Goal: Task Accomplishment & Management: Manage account settings

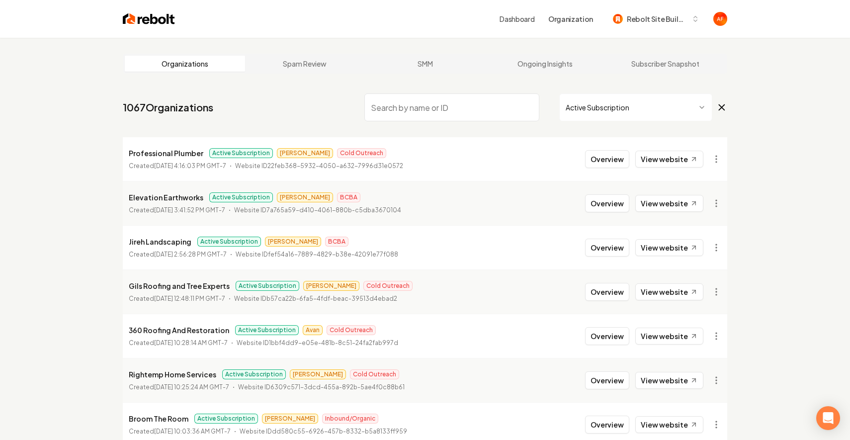
click at [409, 107] on input "search" at bounding box center [451, 107] width 175 height 28
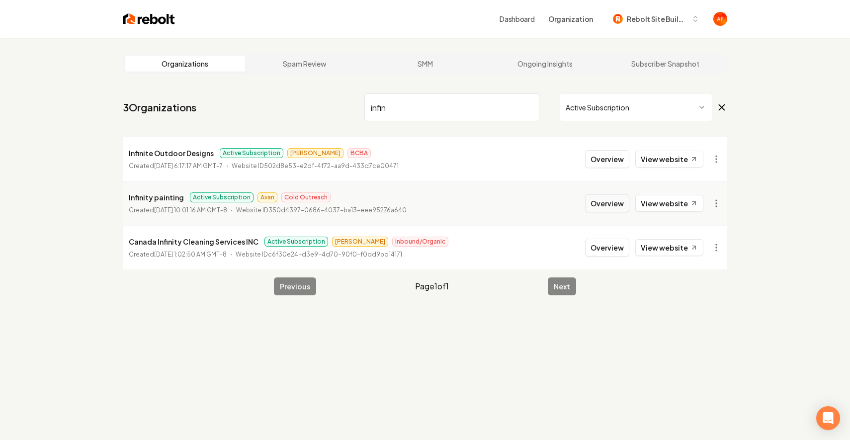
type input "infin"
click at [598, 208] on button "Overview" at bounding box center [607, 203] width 44 height 18
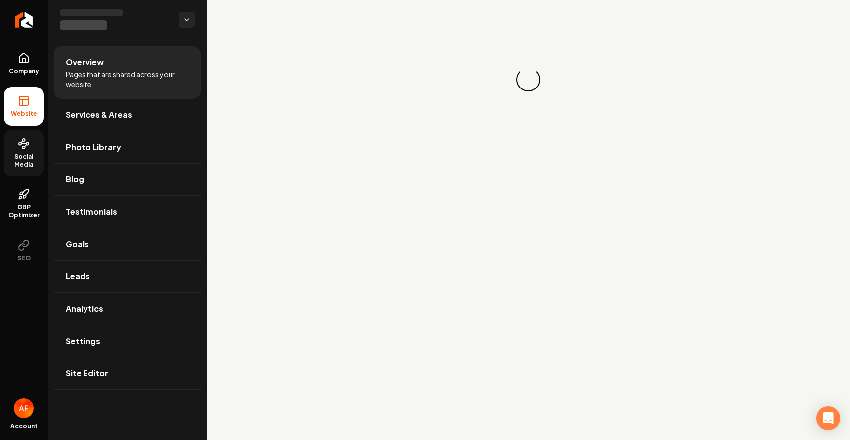
click at [19, 153] on span "Social Media" at bounding box center [24, 161] width 40 height 16
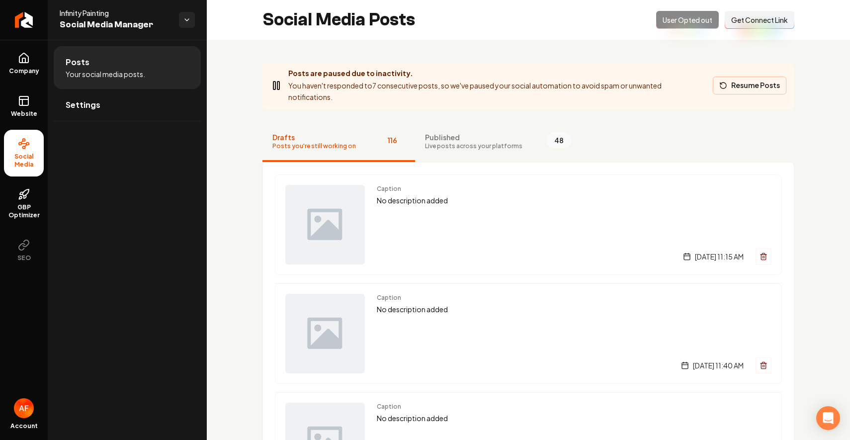
click at [753, 85] on button "Resume Posts" at bounding box center [749, 86] width 74 height 18
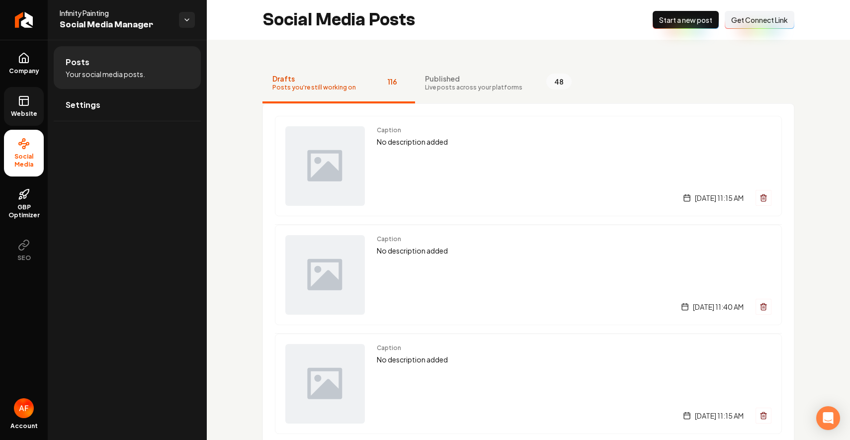
click at [23, 105] on rect at bounding box center [23, 100] width 9 height 9
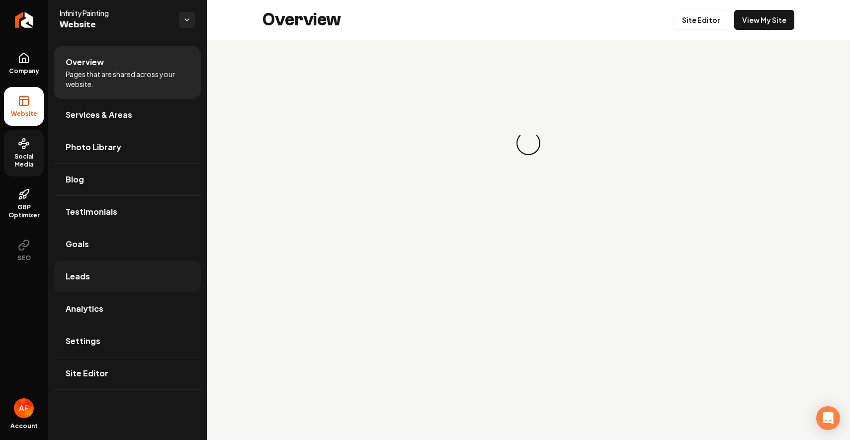
click at [85, 268] on link "Leads" at bounding box center [127, 276] width 147 height 32
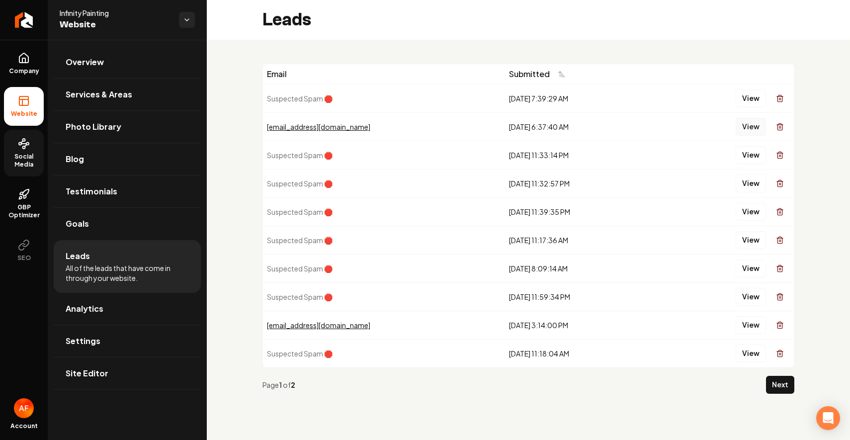
click at [747, 128] on button "View" at bounding box center [750, 127] width 30 height 18
click at [772, 376] on button "Next" at bounding box center [780, 385] width 28 height 18
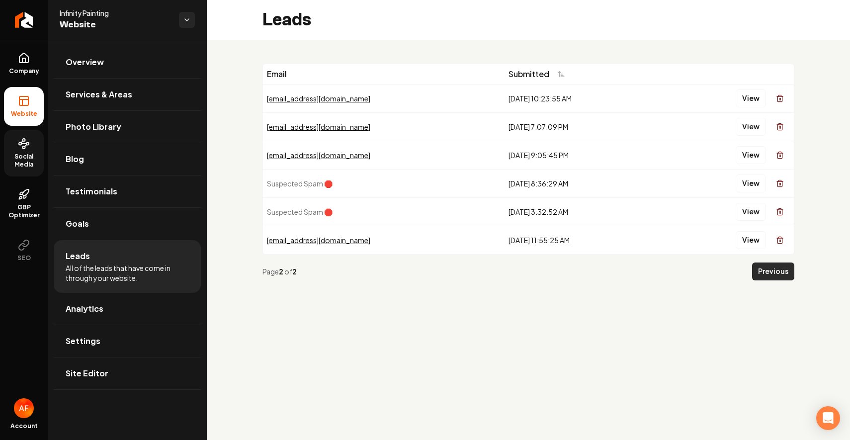
click at [760, 265] on button "Previous" at bounding box center [773, 271] width 42 height 18
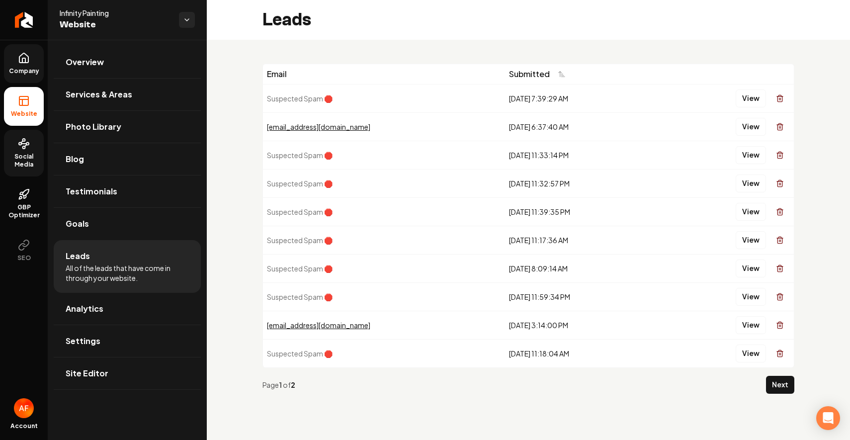
click at [25, 51] on link "Company" at bounding box center [24, 63] width 40 height 39
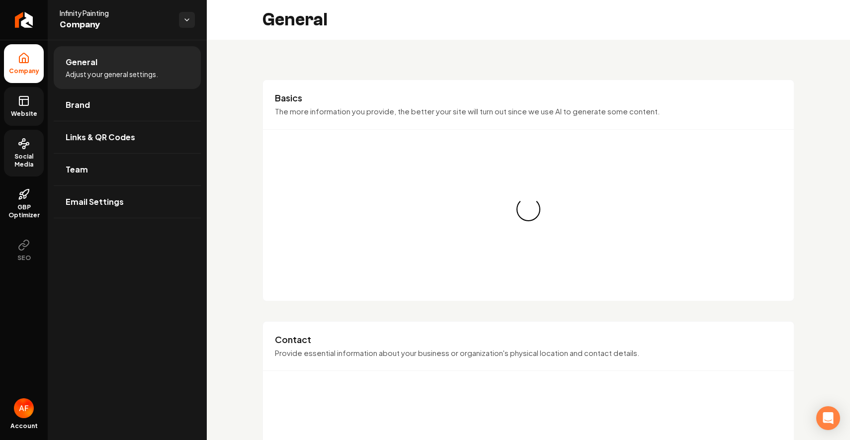
click at [22, 106] on icon at bounding box center [24, 101] width 12 height 12
